Goal: Navigation & Orientation: Understand site structure

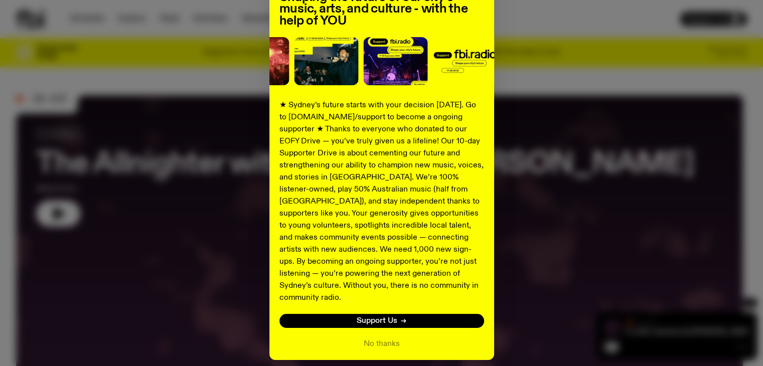
scroll to position [130, 0]
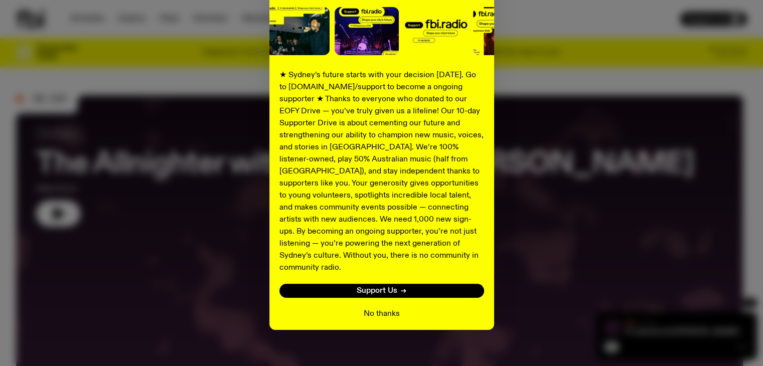
click at [386, 308] on button "No thanks" at bounding box center [382, 314] width 36 height 12
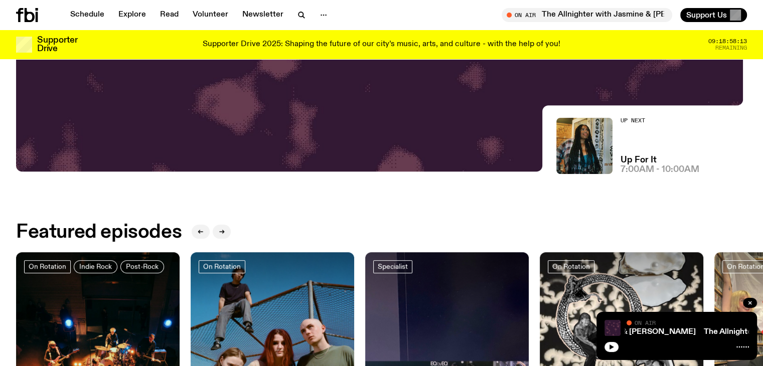
scroll to position [24, 0]
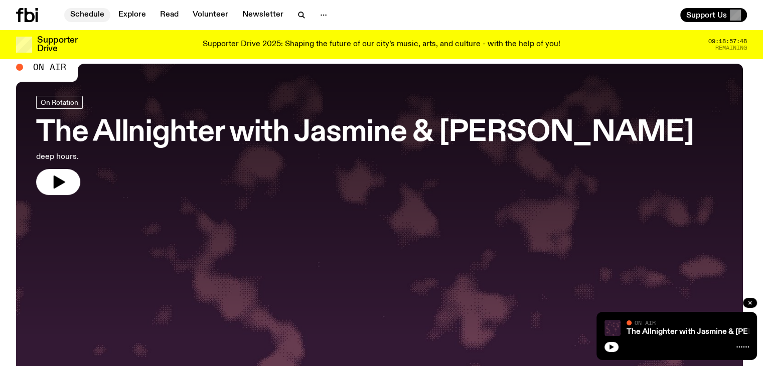
click at [89, 16] on link "Schedule" at bounding box center [87, 15] width 46 height 14
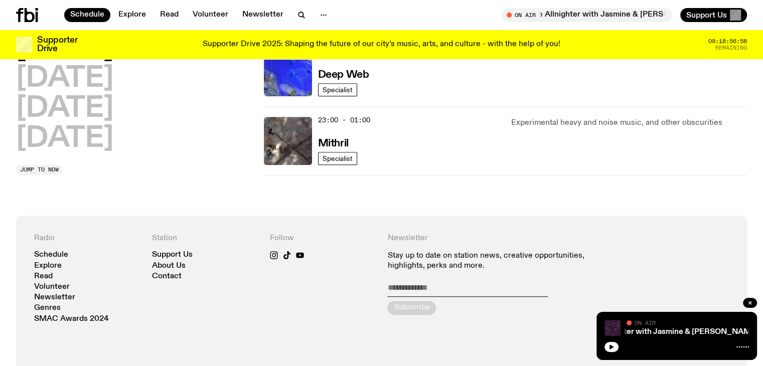
scroll to position [602, 0]
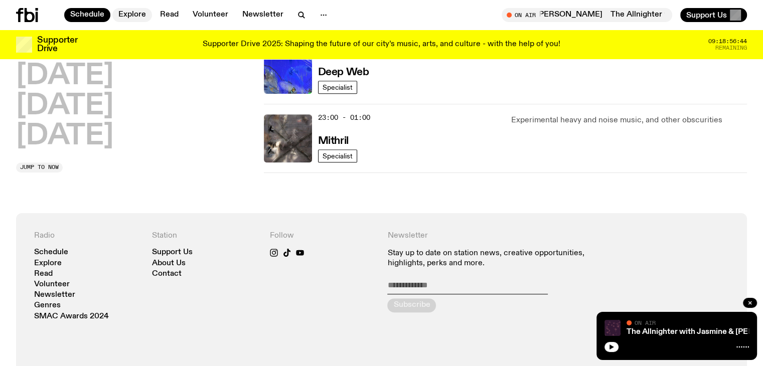
click at [130, 14] on link "Explore" at bounding box center [132, 15] width 40 height 14
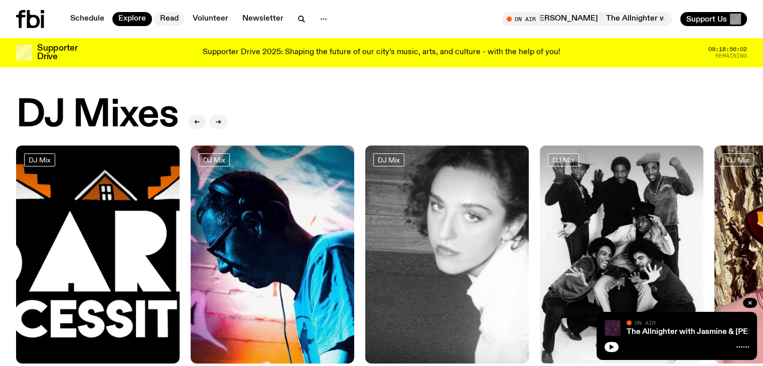
click at [173, 18] on link "Read" at bounding box center [169, 19] width 31 height 14
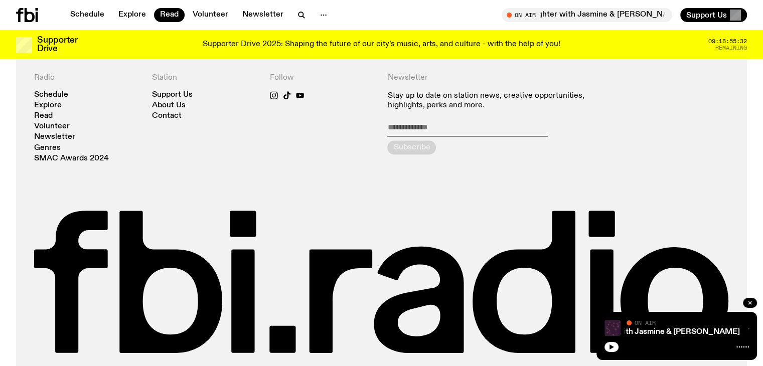
scroll to position [1194, 0]
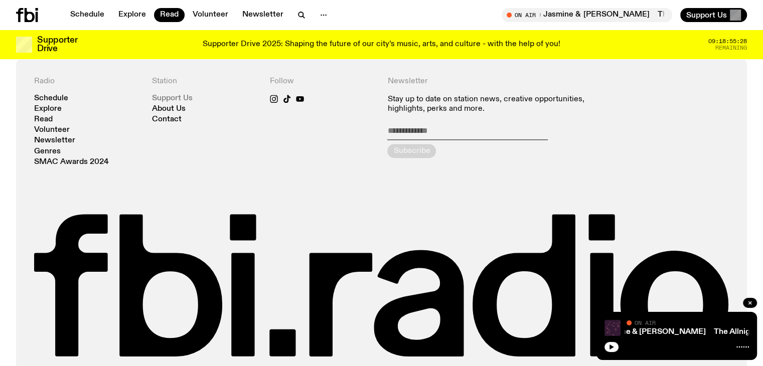
click at [179, 95] on link "Support Us" at bounding box center [172, 99] width 41 height 8
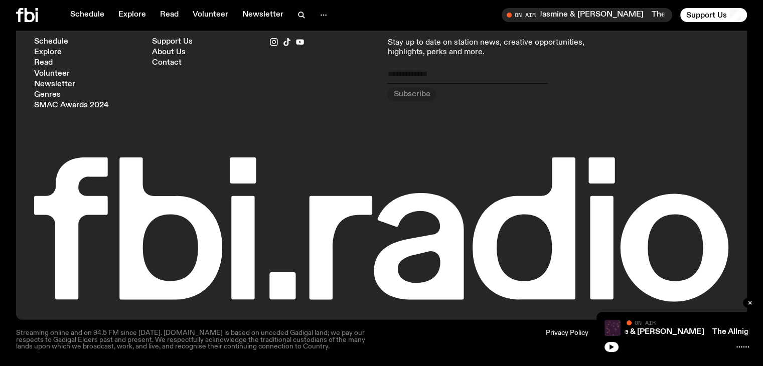
scroll to position [2954, 0]
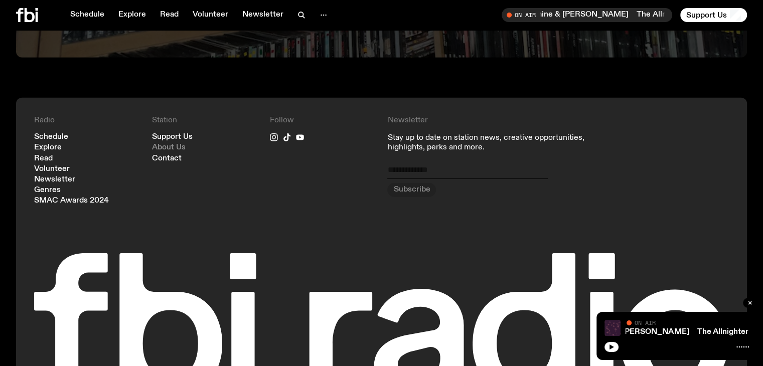
click at [164, 144] on link "About Us" at bounding box center [169, 148] width 34 height 8
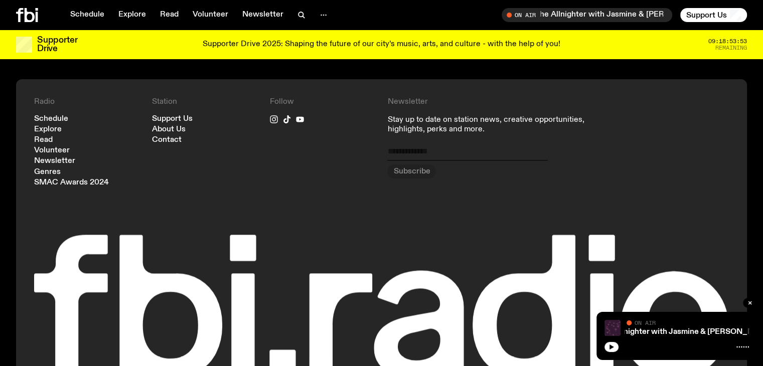
scroll to position [1141, 0]
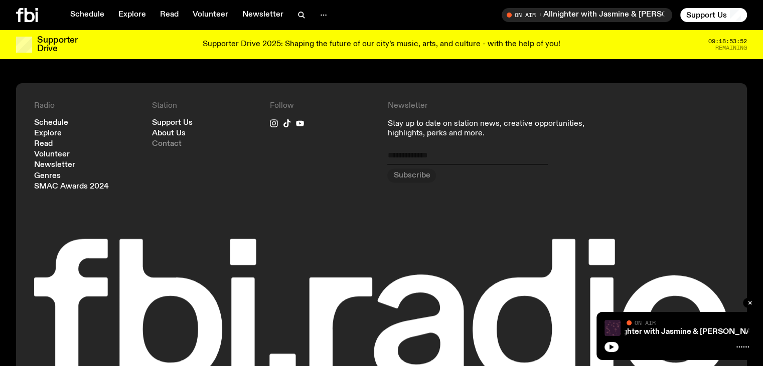
click at [157, 140] on link "Contact" at bounding box center [167, 144] width 30 height 8
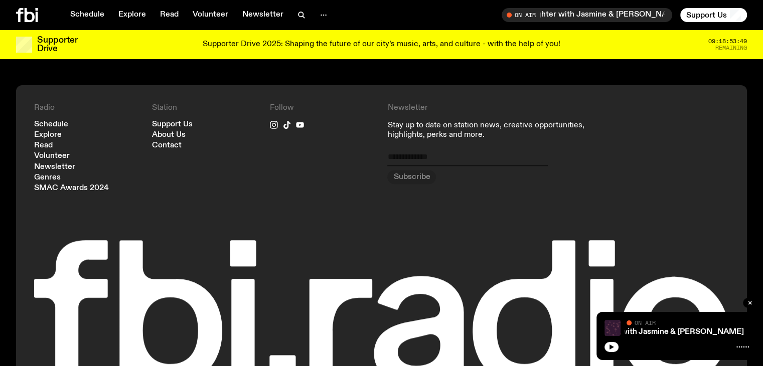
scroll to position [698, 0]
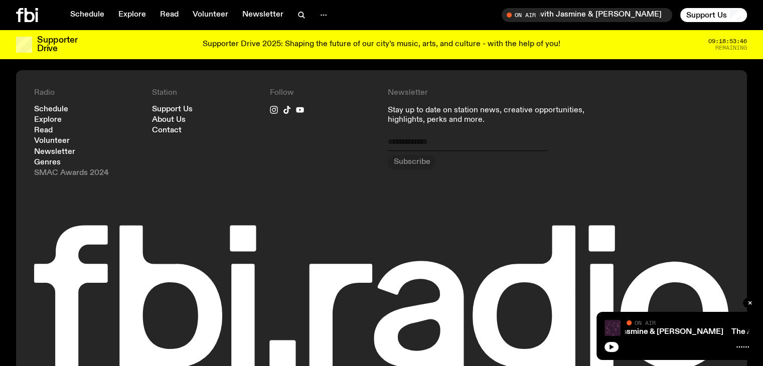
click at [58, 173] on link "SMAC Awards 2024" at bounding box center [71, 174] width 75 height 8
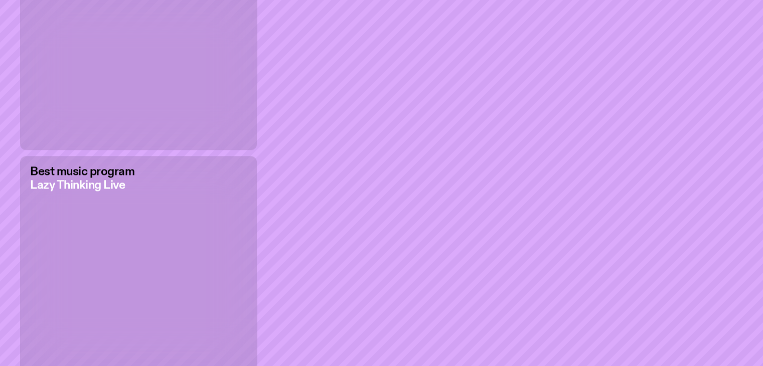
scroll to position [1606, 0]
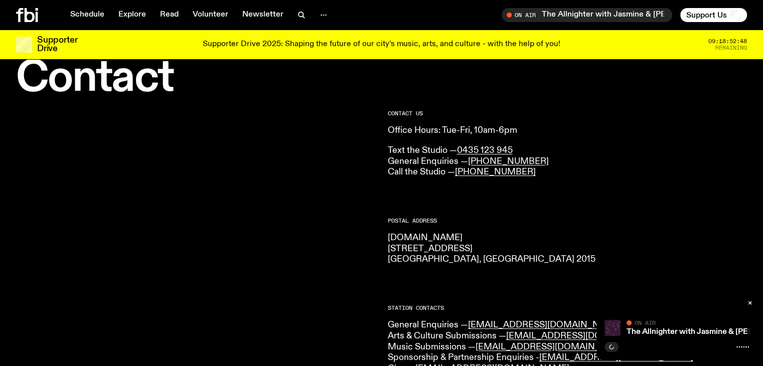
scroll to position [195, 0]
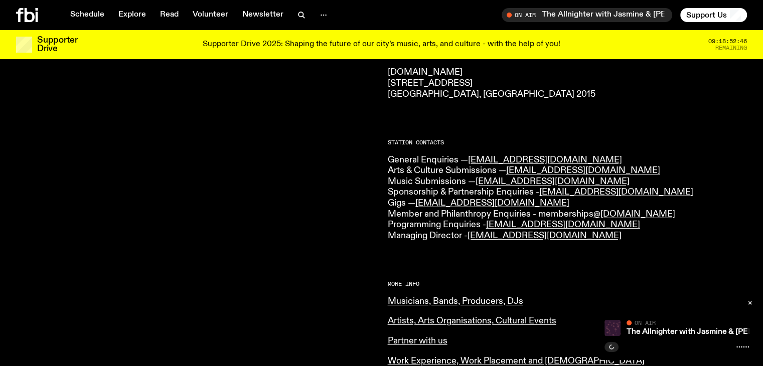
click at [23, 13] on icon at bounding box center [19, 15] width 7 height 14
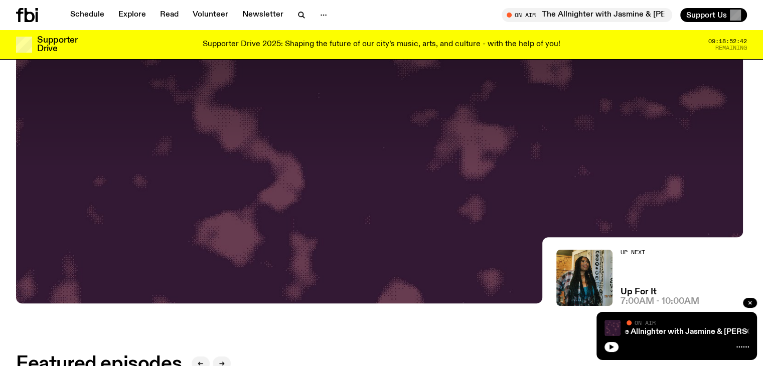
scroll to position [343, 0]
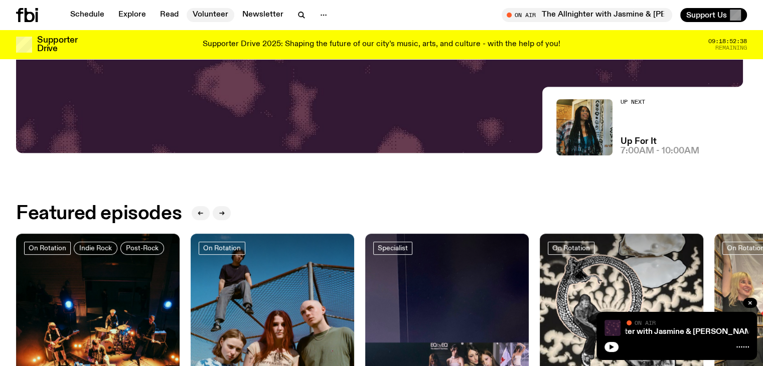
click at [211, 10] on link "Volunteer" at bounding box center [211, 15] width 48 height 14
